Goal: Check status: Check status

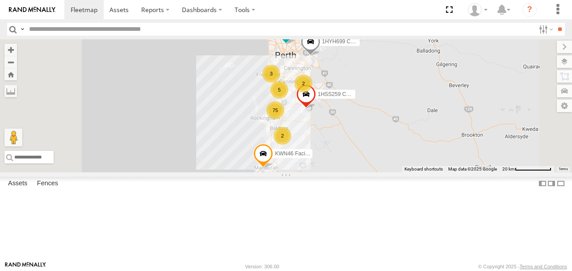
click at [560, 62] on label at bounding box center [564, 61] width 15 height 13
click at [0, 0] on span "Basemaps" at bounding box center [0, 0] width 0 height 0
click at [0, 0] on span "Satellite + Roadmap" at bounding box center [0, 0] width 0 height 0
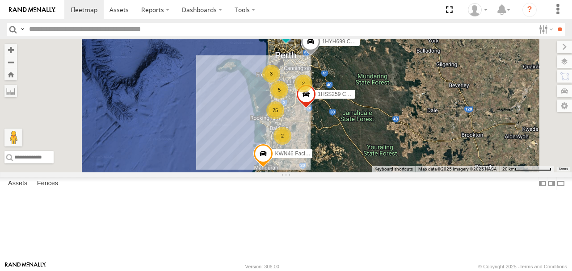
click at [557, 47] on label at bounding box center [564, 47] width 15 height 13
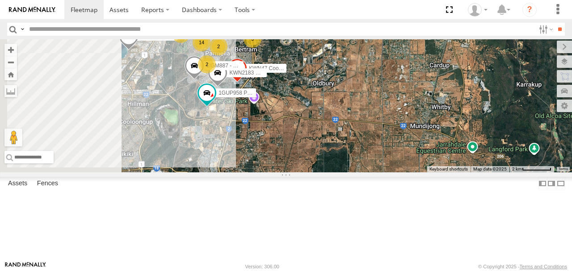
drag, startPoint x: 407, startPoint y: 158, endPoint x: 422, endPoint y: 156, distance: 15.9
click at [422, 156] on div "1HSS259 Coor.Enviro Plan & Develop KWN46 Facil.Maint 2001087 1IFO858 1HYH699 Co…" at bounding box center [286, 105] width 572 height 133
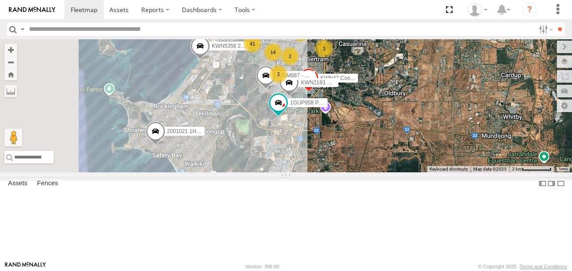
drag, startPoint x: 323, startPoint y: 149, endPoint x: 384, endPoint y: 163, distance: 63.1
click at [384, 163] on div "1HSS259 Coor.Enviro Plan & Develop KWN46 Facil.Maint 2001087 1IFO858 1HYH699 Co…" at bounding box center [286, 105] width 572 height 133
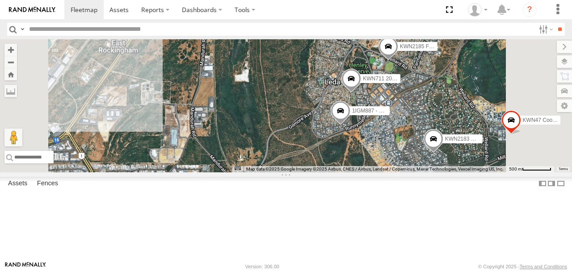
drag, startPoint x: 384, startPoint y: 120, endPoint x: 405, endPoint y: 189, distance: 72.8
click at [377, 172] on div "1HSS259 Coor.Enviro Plan & Develop KWN46 Facil.Maint 2001087 1IFO858 1HYH699 Co…" at bounding box center [286, 105] width 572 height 133
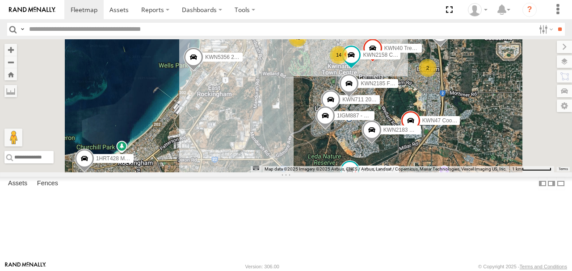
click at [78, 26] on input "text" at bounding box center [279, 29] width 509 height 13
type input "****"
click at [555, 23] on input "**" at bounding box center [560, 29] width 10 height 13
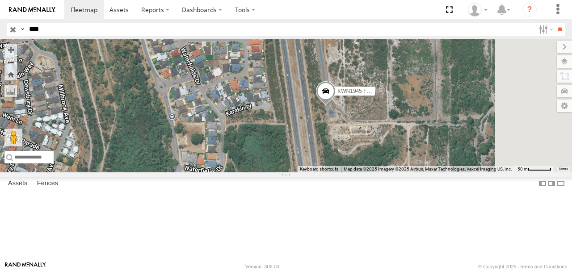
drag, startPoint x: 408, startPoint y: 136, endPoint x: 332, endPoint y: 139, distance: 76.9
click at [332, 139] on div "KWN1945 Flocon" at bounding box center [286, 105] width 572 height 133
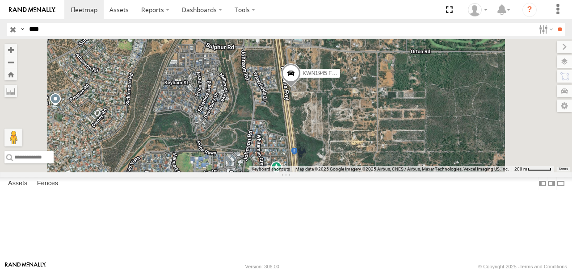
click at [301, 88] on span at bounding box center [291, 76] width 20 height 24
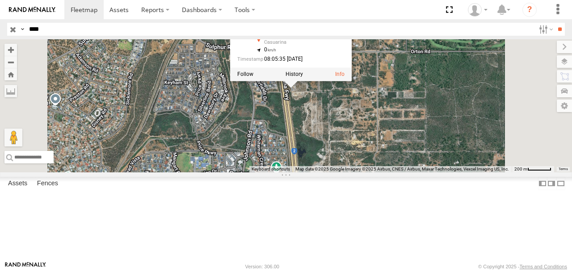
click at [303, 78] on label at bounding box center [294, 74] width 17 height 6
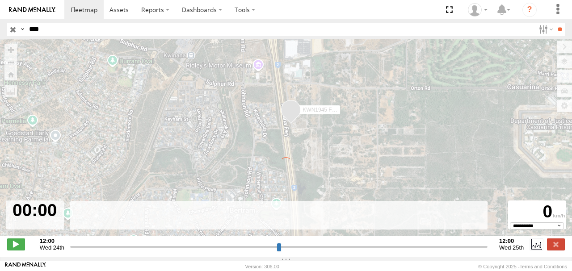
click at [13, 247] on span at bounding box center [16, 245] width 18 height 12
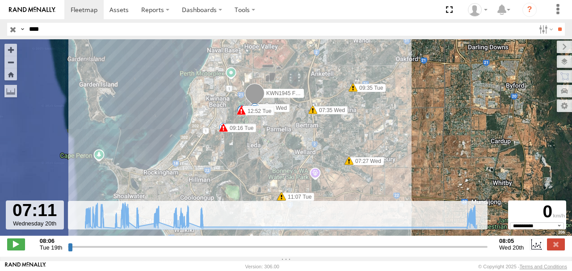
drag, startPoint x: 71, startPoint y: 252, endPoint x: 469, endPoint y: 244, distance: 398.7
click at [469, 244] on input "range" at bounding box center [278, 247] width 420 height 8
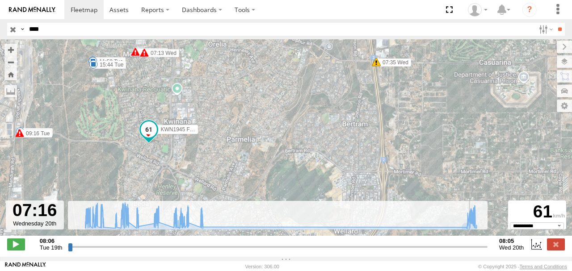
drag, startPoint x: 344, startPoint y: 162, endPoint x: 344, endPoint y: 116, distance: 46.0
click at [344, 116] on div "KWN1945 Flocon 09:11 Tue 09:16 Tue 09:35 Tue 09:57 Tue 11:07 Tue 11:59 Tue 14:4…" at bounding box center [286, 142] width 572 height 206
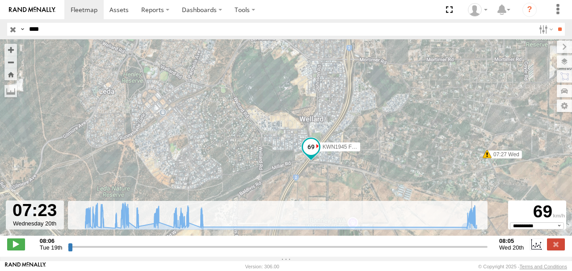
drag, startPoint x: 345, startPoint y: 105, endPoint x: 341, endPoint y: 188, distance: 83.2
click at [344, 191] on div "KWN1945 Flocon 09:11 Tue 09:16 Tue 09:35 Tue 09:57 Tue 11:07 Tue 11:59 Tue 14:4…" at bounding box center [286, 142] width 572 height 206
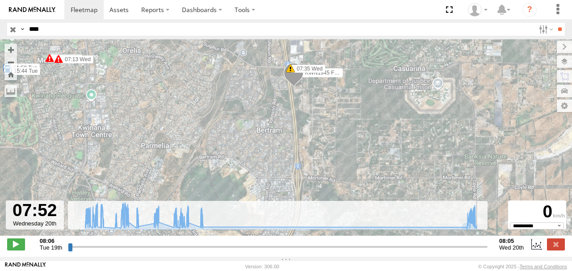
drag, startPoint x: 414, startPoint y: 164, endPoint x: 374, endPoint y: 102, distance: 73.6
click at [374, 102] on div "KWN1945 Flocon 09:11 Tue 09:16 Tue 09:35 Tue 09:57 Tue 11:07 Tue 11:59 Tue 14:4…" at bounding box center [286, 142] width 572 height 206
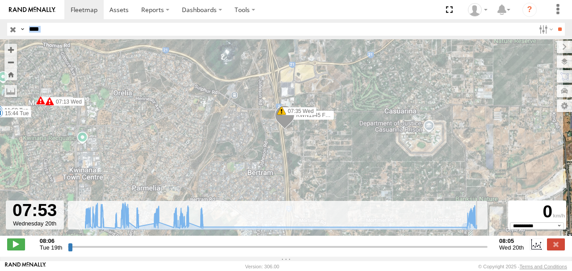
drag, startPoint x: 404, startPoint y: 144, endPoint x: 393, endPoint y: 30, distance: 114.0
click at [393, 30] on body at bounding box center [286, 135] width 572 height 271
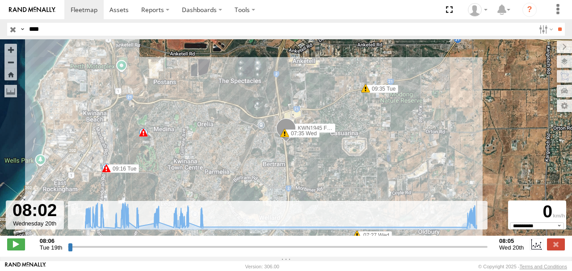
drag, startPoint x: 339, startPoint y: 171, endPoint x: 346, endPoint y: 56, distance: 114.6
click at [346, 56] on div "KWN1945 Flocon 09:11 Tue 09:16 Tue 09:35 Tue 11:07 Tue 07:27 Wed 07:35 Wed 5 8" at bounding box center [286, 142] width 572 height 206
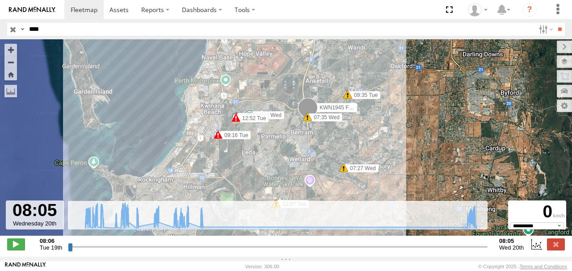
type input "**********"
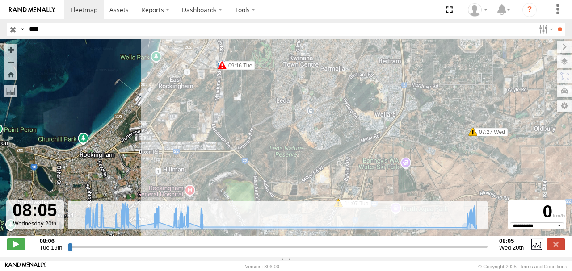
click at [554, 248] on label at bounding box center [556, 245] width 18 height 12
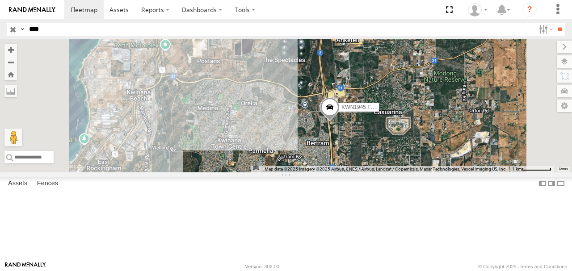
click at [13, 28] on input "button" at bounding box center [13, 29] width 12 height 13
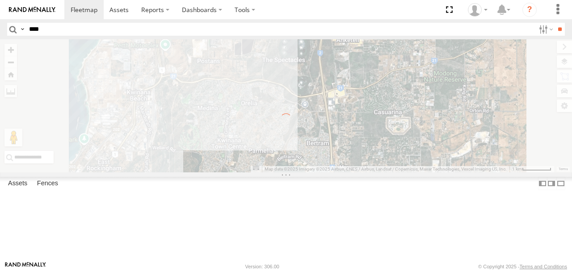
click at [30, 29] on input "****" at bounding box center [279, 29] width 509 height 13
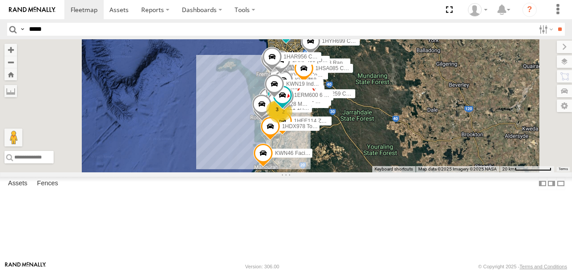
type input "*****"
click at [555, 23] on input "**" at bounding box center [560, 29] width 10 height 13
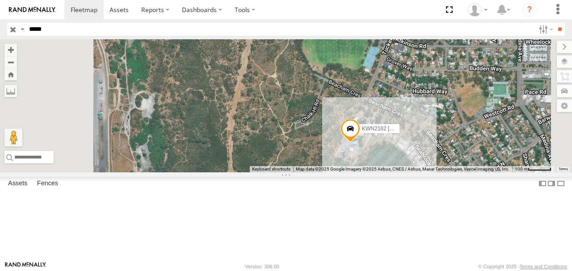
click at [360, 143] on span at bounding box center [351, 131] width 20 height 24
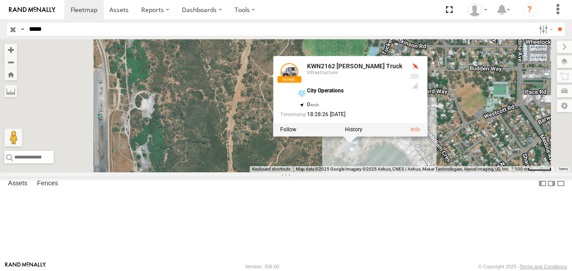
click at [402, 70] on link "KWN2162 [PERSON_NAME] Truck" at bounding box center [354, 66] width 95 height 7
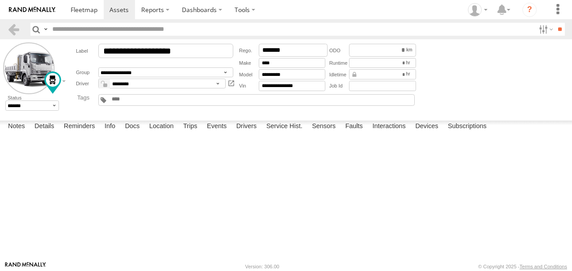
click at [45, 133] on label "Details" at bounding box center [44, 127] width 29 height 13
click at [114, 133] on label "Info" at bounding box center [110, 127] width 20 height 13
click at [135, 133] on label "Docs" at bounding box center [133, 127] width 24 height 13
click at [168, 133] on label "Location" at bounding box center [162, 127] width 34 height 13
click at [193, 133] on label "Trips" at bounding box center [190, 127] width 23 height 13
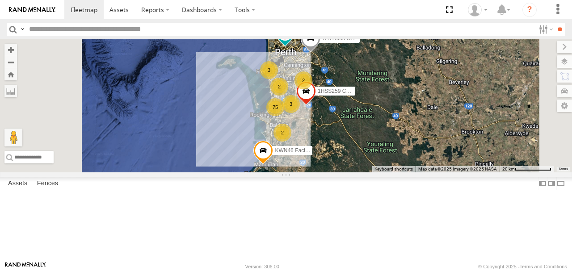
click at [566, 59] on label at bounding box center [564, 61] width 15 height 13
click at [0, 0] on span "Basemaps" at bounding box center [0, 0] width 0 height 0
click at [557, 43] on label at bounding box center [564, 47] width 15 height 13
click at [61, 29] on input "text" at bounding box center [279, 29] width 509 height 13
type input "*****"
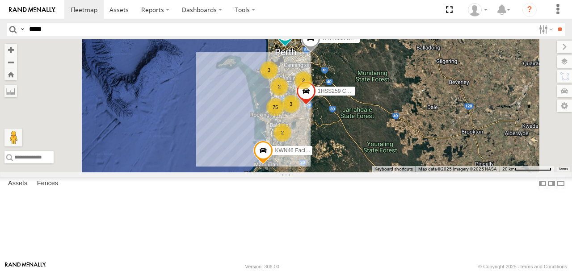
click at [555, 23] on input "**" at bounding box center [560, 29] width 10 height 13
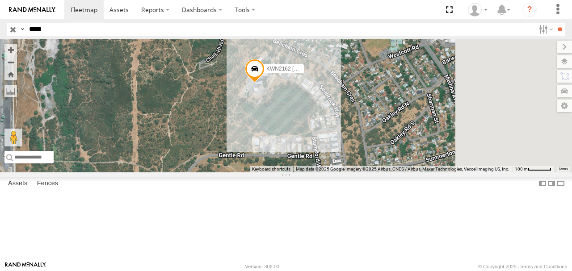
drag, startPoint x: 387, startPoint y: 158, endPoint x: 339, endPoint y: 116, distance: 63.6
click at [340, 117] on div "KWN2162 [PERSON_NAME] Truck" at bounding box center [286, 105] width 572 height 133
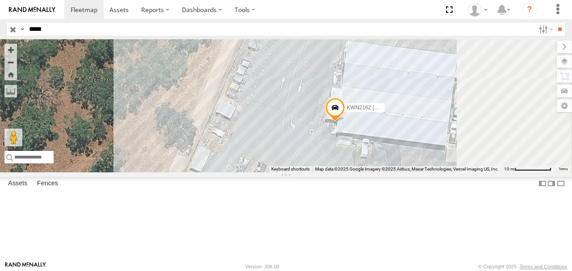
drag, startPoint x: 427, startPoint y: 123, endPoint x: 361, endPoint y: 111, distance: 67.3
click at [361, 111] on div "KWN2162 [PERSON_NAME] Truck" at bounding box center [286, 105] width 572 height 133
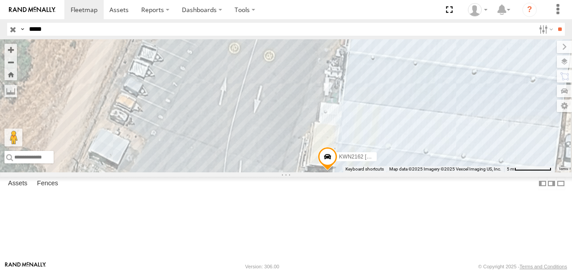
click at [0, 0] on div "KWN2162 [PERSON_NAME] Truck" at bounding box center [0, 0] width 0 height 0
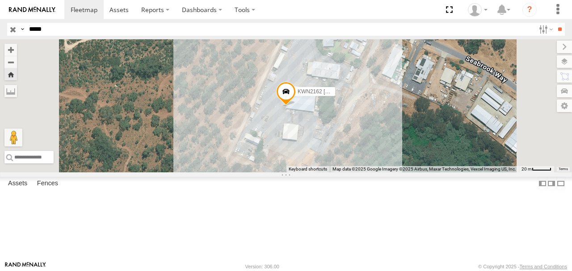
click at [0, 0] on span at bounding box center [0, 0] width 0 height 0
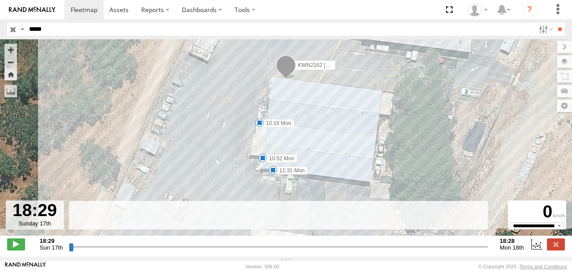
click at [13, 250] on span at bounding box center [16, 245] width 18 height 12
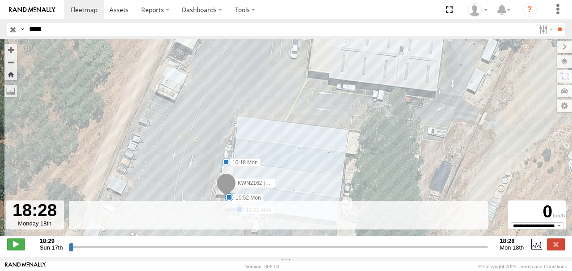
drag, startPoint x: 71, startPoint y: 252, endPoint x: 499, endPoint y: 256, distance: 428.6
type input "**********"
click at [488, 251] on input "range" at bounding box center [279, 247] width 420 height 8
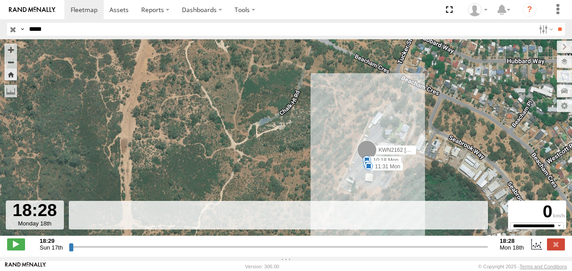
drag, startPoint x: 51, startPoint y: 29, endPoint x: 24, endPoint y: 30, distance: 27.3
click at [24, 30] on div "Search Query Asset ID Asset Label Registration Manufacturer Model VIN Job ID Dr…" at bounding box center [280, 29] width 547 height 13
click at [10, 28] on input "button" at bounding box center [13, 29] width 12 height 13
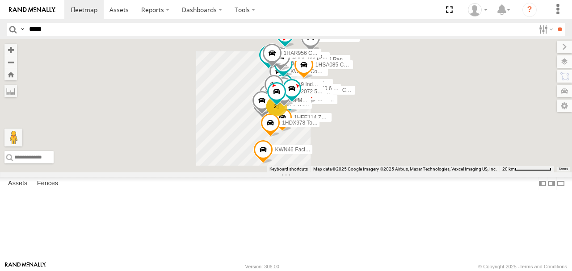
click at [39, 30] on input "*****" at bounding box center [279, 29] width 509 height 13
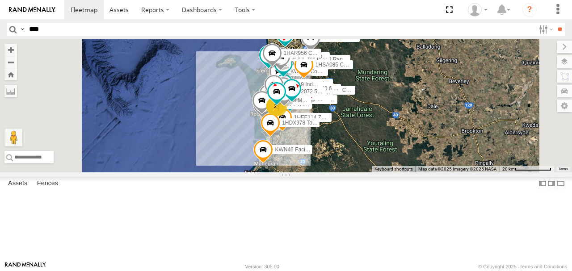
type input "****"
click at [555, 23] on input "**" at bounding box center [560, 29] width 10 height 13
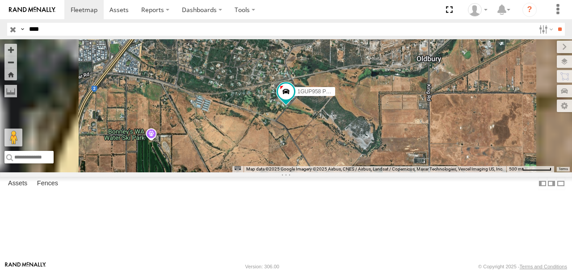
click at [0, 0] on div "1GUP958 Posi Track" at bounding box center [0, 0] width 0 height 0
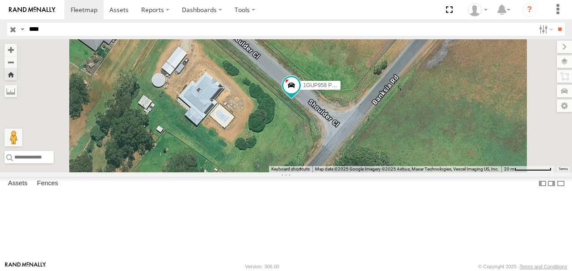
click at [353, 89] on span "1GUP958 Posi Track" at bounding box center [328, 86] width 50 height 6
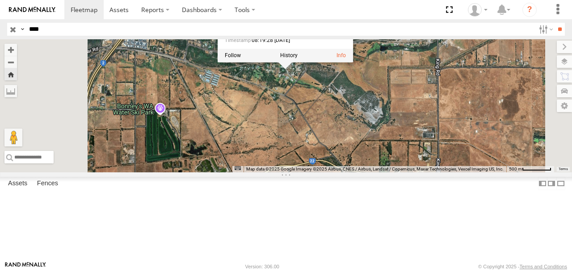
click at [394, 131] on div "1GUP958 Posi Track 1GUP958 Posi Track Infrastructure Shoulder Clos Wellard -32.…" at bounding box center [286, 105] width 572 height 133
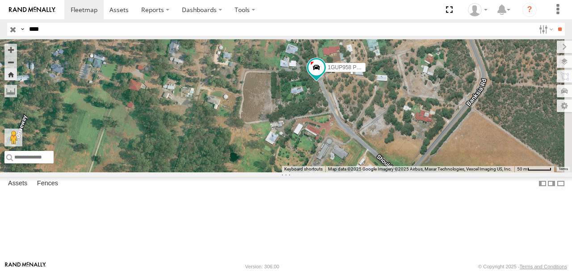
drag, startPoint x: 387, startPoint y: 174, endPoint x: 382, endPoint y: 209, distance: 35.3
click at [383, 172] on div "1GUP958 Posi Track" at bounding box center [286, 105] width 572 height 133
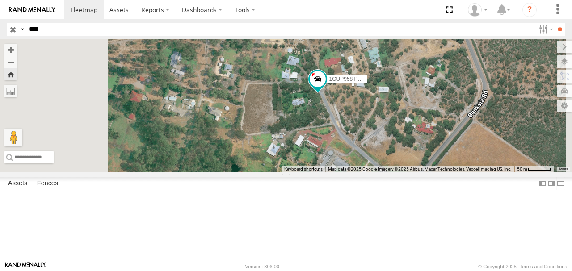
click at [379, 82] on span "1GUP958 Posi Track" at bounding box center [354, 79] width 50 height 6
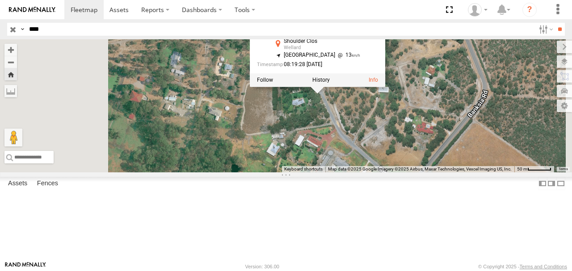
click at [330, 83] on label at bounding box center [320, 80] width 17 height 6
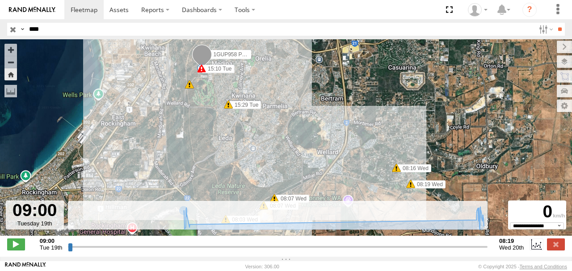
click at [12, 250] on span at bounding box center [16, 245] width 18 height 12
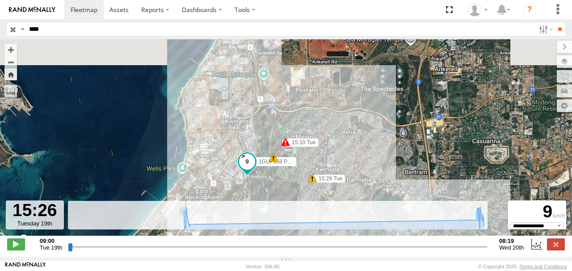
drag, startPoint x: 71, startPoint y: 251, endPoint x: 184, endPoint y: 247, distance: 113.6
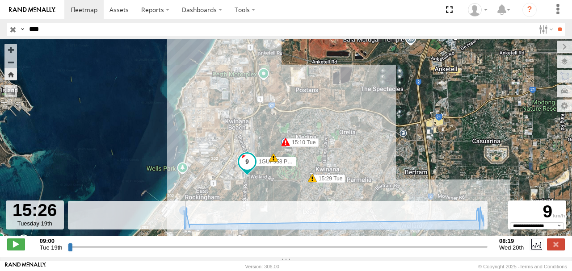
click at [184, 247] on input "range" at bounding box center [278, 247] width 420 height 8
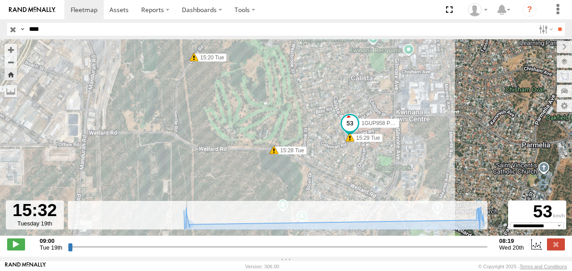
drag, startPoint x: 345, startPoint y: 164, endPoint x: 262, endPoint y: 160, distance: 83.2
click at [250, 163] on div "1GUP958 Posi Track 09:08 Tue 09:09 Tue 09:25 Tue 15:10 Tue 15:13 Tue 15:29 Tue …" at bounding box center [286, 142] width 572 height 206
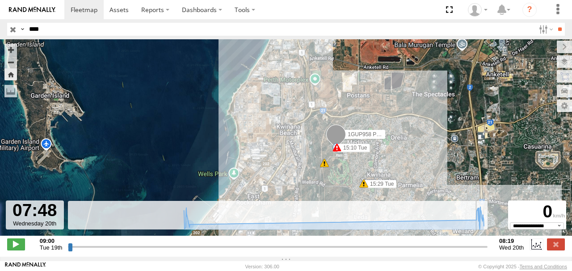
drag, startPoint x: 189, startPoint y: 252, endPoint x: 475, endPoint y: 239, distance: 286.3
click at [475, 243] on input "range" at bounding box center [278, 247] width 420 height 8
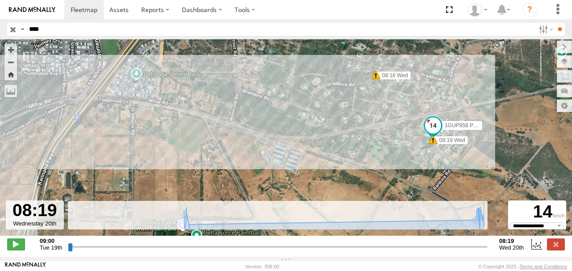
drag, startPoint x: 331, startPoint y: 139, endPoint x: 294, endPoint y: 118, distance: 41.8
click at [296, 118] on div "1GUP958 Posi Track 09:08 Tue 09:09 Tue 09:25 Tue 15:10 Tue 15:13 Tue 15:29 Tue …" at bounding box center [286, 142] width 572 height 206
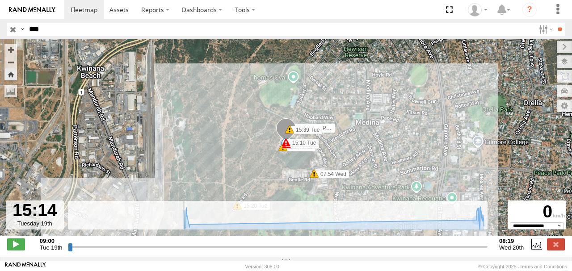
drag, startPoint x: 485, startPoint y: 250, endPoint x: 181, endPoint y: 249, distance: 304.3
click at [181, 249] on input "range" at bounding box center [278, 247] width 420 height 8
click at [13, 248] on span at bounding box center [16, 245] width 18 height 12
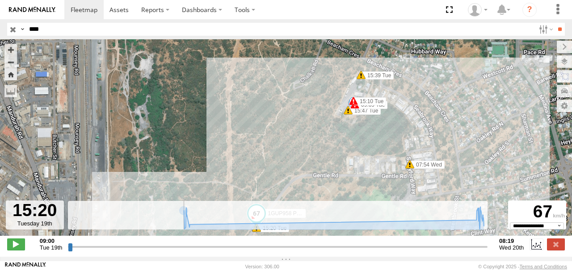
drag, startPoint x: 281, startPoint y: 143, endPoint x: 267, endPoint y: 105, distance: 40.3
click at [267, 105] on div "1GUP958 Posi Track 09:08 Tue 09:09 Tue 09:25 Tue 15:10 Tue 15:13 Tue 15:29 Tue …" at bounding box center [286, 142] width 572 height 206
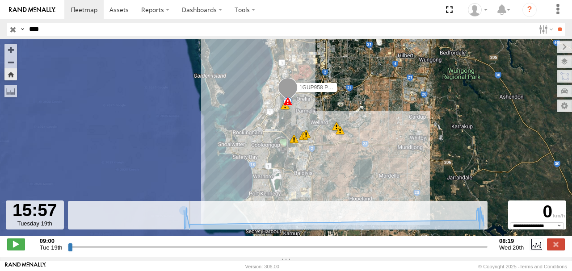
drag, startPoint x: 302, startPoint y: 164, endPoint x: 301, endPoint y: 122, distance: 42.0
click at [301, 122] on div "1GUP958 Posi Track 09:08 Tue 09:09 Tue 09:25 Tue 15:10 Tue 15:13 Tue 08:03 Wed …" at bounding box center [286, 142] width 572 height 206
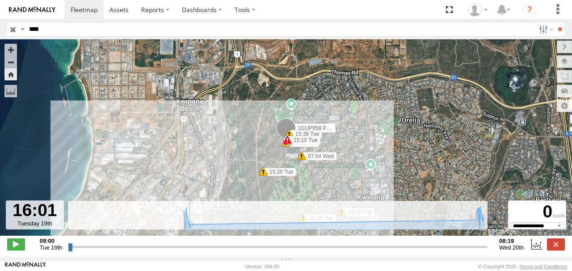
drag, startPoint x: 308, startPoint y: 205, endPoint x: 308, endPoint y: 165, distance: 39.3
click at [308, 165] on div "To navigate the map with touch gestures double-tap and hold your finger on the …" at bounding box center [286, 148] width 572 height 218
click at [560, 246] on label at bounding box center [556, 245] width 18 height 12
type input "**********"
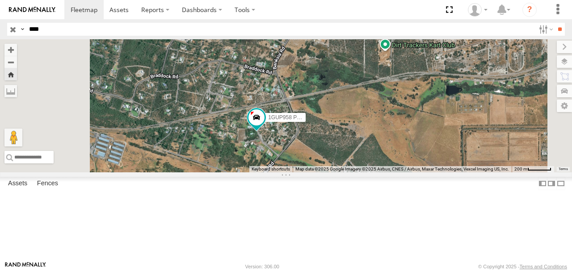
click at [13, 27] on input "button" at bounding box center [13, 29] width 12 height 13
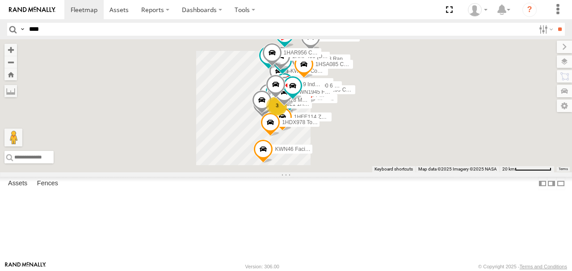
click at [37, 29] on input "****" at bounding box center [279, 29] width 509 height 13
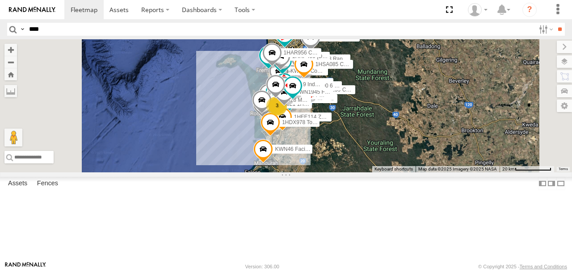
type input "****"
click at [555, 23] on input "**" at bounding box center [560, 29] width 10 height 13
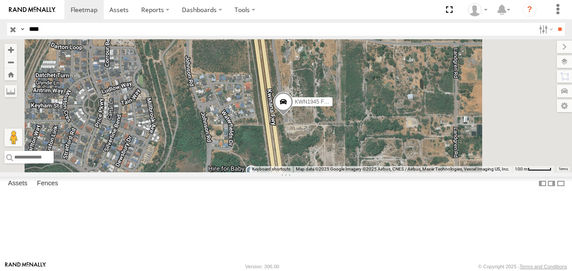
click at [332, 106] on label "KWN1945 Flocon" at bounding box center [310, 101] width 45 height 9
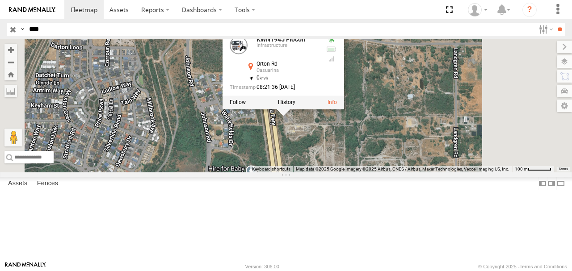
click at [295, 106] on label at bounding box center [286, 103] width 17 height 6
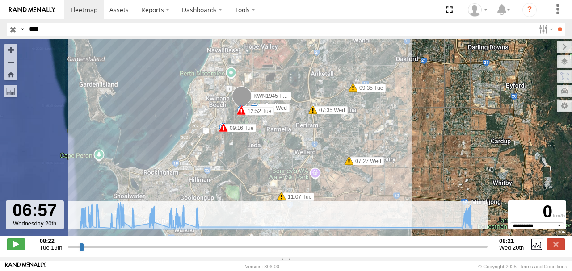
drag, startPoint x: 69, startPoint y: 254, endPoint x: 461, endPoint y: 249, distance: 391.9
click at [461, 249] on input "range" at bounding box center [278, 247] width 420 height 8
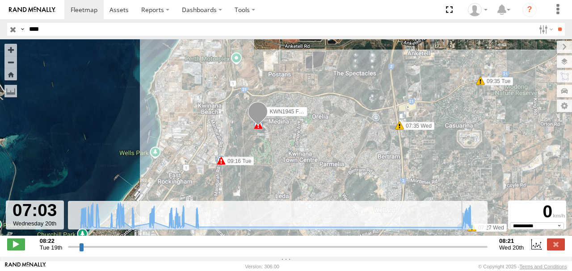
click at [463, 251] on input "range" at bounding box center [278, 247] width 420 height 8
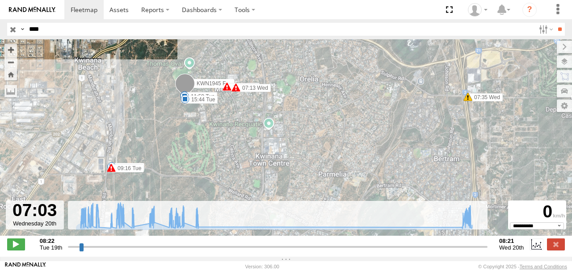
click at [12, 248] on span at bounding box center [16, 245] width 18 height 12
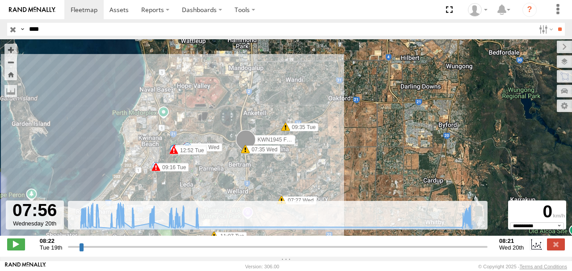
click at [552, 248] on label at bounding box center [556, 245] width 18 height 12
type input "**********"
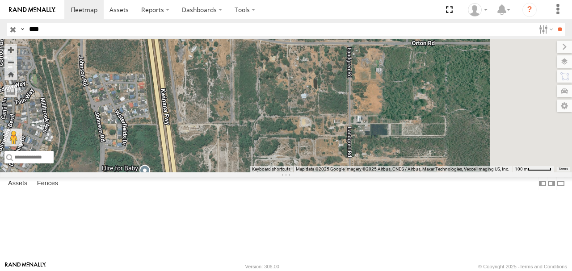
drag, startPoint x: 385, startPoint y: 120, endPoint x: 288, endPoint y: 119, distance: 97.0
click at [288, 119] on div "KWN1945 Flocon" at bounding box center [286, 105] width 572 height 133
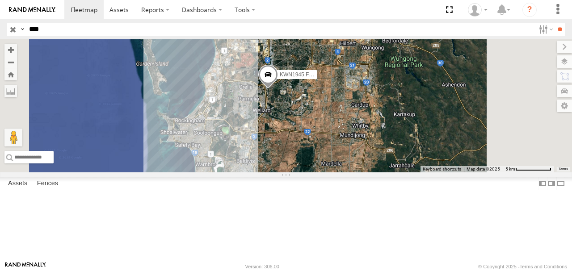
click at [11, 31] on input "button" at bounding box center [13, 29] width 12 height 13
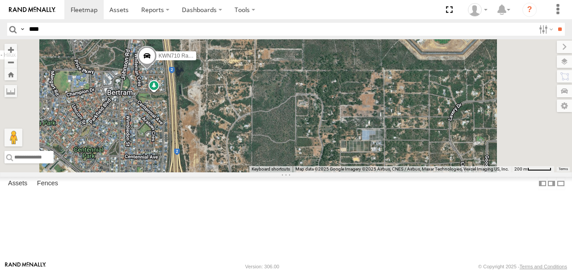
drag, startPoint x: 396, startPoint y: 175, endPoint x: 379, endPoint y: 127, distance: 51.2
click at [379, 127] on div "KWN5356 2001086 Camera Trailer Rangers 1I0C646 Rav 4 2001021 1HRP487 Toyota Adm…" at bounding box center [286, 105] width 572 height 133
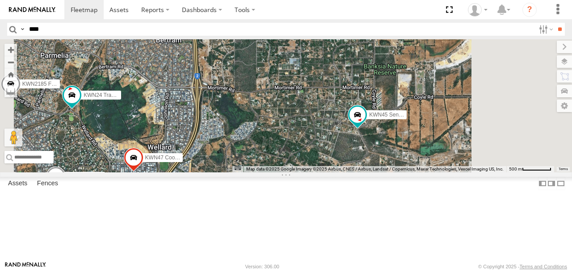
drag, startPoint x: 438, startPoint y: 174, endPoint x: 420, endPoint y: 149, distance: 31.4
click at [420, 149] on div "KWN5356 2001086 Camera Trailer Rangers 1I0C646 Rav 4 2001021 1HRP487 Toyota Adm…" at bounding box center [286, 105] width 572 height 133
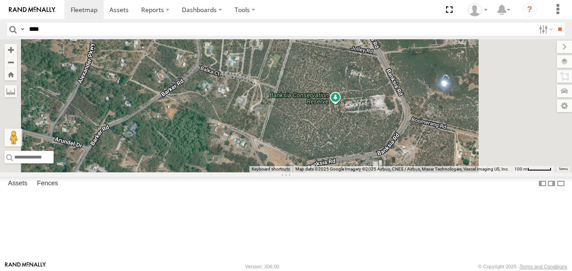
drag, startPoint x: 418, startPoint y: 193, endPoint x: 408, endPoint y: 129, distance: 65.2
click at [408, 129] on div "KWN5356 2001086 Camera Trailer Rangers 1I0C646 Rav 4 2001021 1HRP487 Toyota Adm…" at bounding box center [286, 105] width 572 height 133
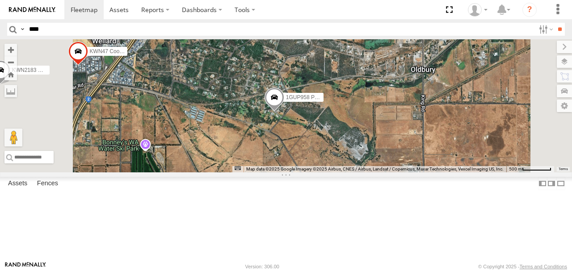
drag, startPoint x: 383, startPoint y: 162, endPoint x: 376, endPoint y: 104, distance: 58.5
click at [376, 104] on div "KWN5356 2001086 Camera Trailer Rangers 1I0C646 Rav 4 2001021 1HRP487 Toyota Adm…" at bounding box center [286, 105] width 572 height 133
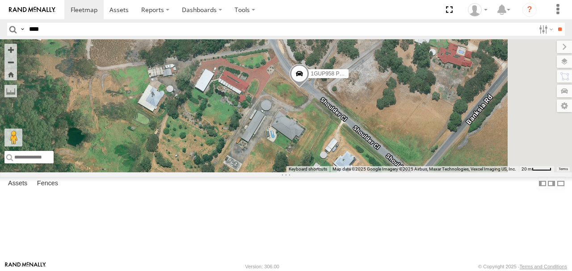
drag, startPoint x: 403, startPoint y: 134, endPoint x: 297, endPoint y: 136, distance: 106.4
click at [297, 136] on div "KWN5356 2001086 Camera Trailer Rangers 1I0C646 Rav 4 2001021 1HRP487 Toyota Adm…" at bounding box center [286, 105] width 572 height 133
